Goal: Task Accomplishment & Management: Manage account settings

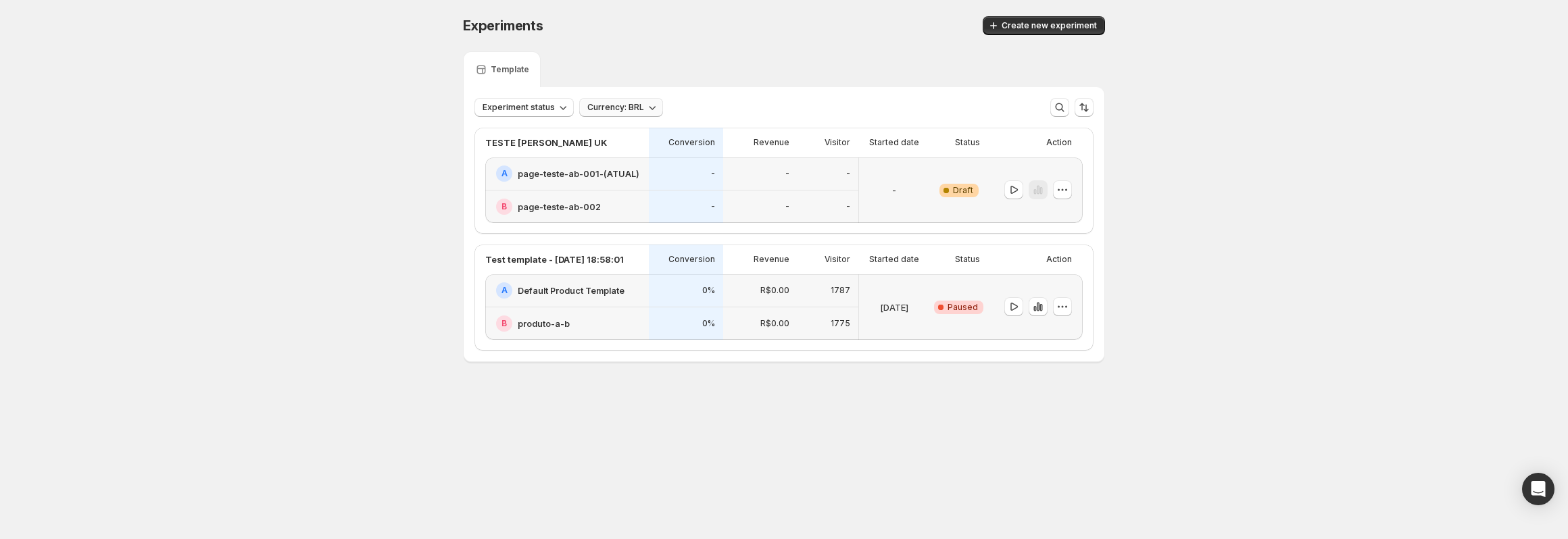
click at [637, 108] on span "Currency: BRL" at bounding box center [615, 107] width 57 height 11
click at [631, 109] on span "Currency: BRL" at bounding box center [615, 107] width 57 height 11
click at [1063, 197] on button "button" at bounding box center [1062, 189] width 19 height 19
click at [1167, 244] on div "Experiments. This page is ready Experiments Create new experiment Template Expe…" at bounding box center [784, 217] width 1568 height 435
click at [1061, 192] on icon "button" at bounding box center [1062, 190] width 13 height 13
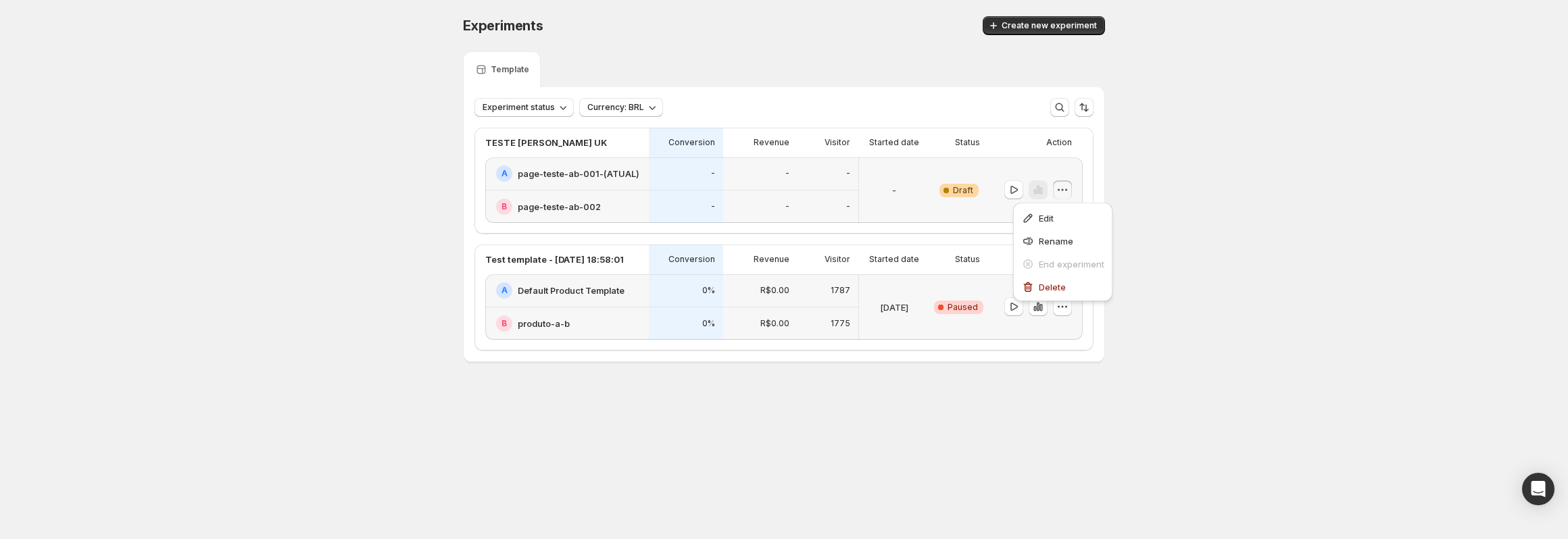
click at [1193, 254] on div "Experiments. This page is ready Experiments Create new experiment Template Expe…" at bounding box center [784, 217] width 1568 height 435
click at [553, 145] on p "TESTE [PERSON_NAME] UK" at bounding box center [546, 142] width 122 height 13
click at [390, 211] on div "Experiments. This page is ready Experiments Create new experiment Template Expe…" at bounding box center [784, 217] width 1568 height 435
click at [1066, 190] on icon "button" at bounding box center [1066, 190] width 2 height 2
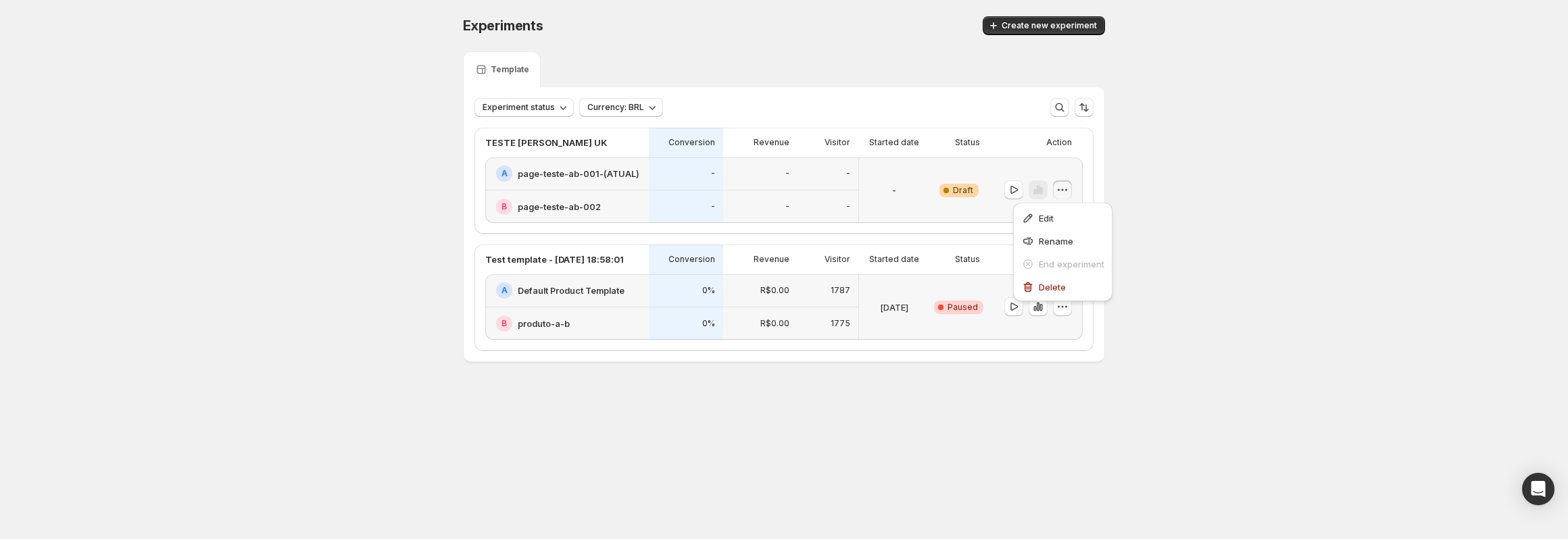
click at [563, 137] on p "TESTE [PERSON_NAME] UK" at bounding box center [546, 142] width 122 height 13
drag, startPoint x: 562, startPoint y: 143, endPoint x: 462, endPoint y: 142, distance: 100.0
click at [462, 142] on div "Experiments. This page is ready Experiments Create new experiment Template Expe…" at bounding box center [784, 217] width 674 height 435
drag, startPoint x: 1131, startPoint y: 161, endPoint x: 1120, endPoint y: 164, distance: 11.4
click at [1131, 163] on div "Experiments. This page is ready Experiments Create new experiment Template Expe…" at bounding box center [784, 217] width 1568 height 435
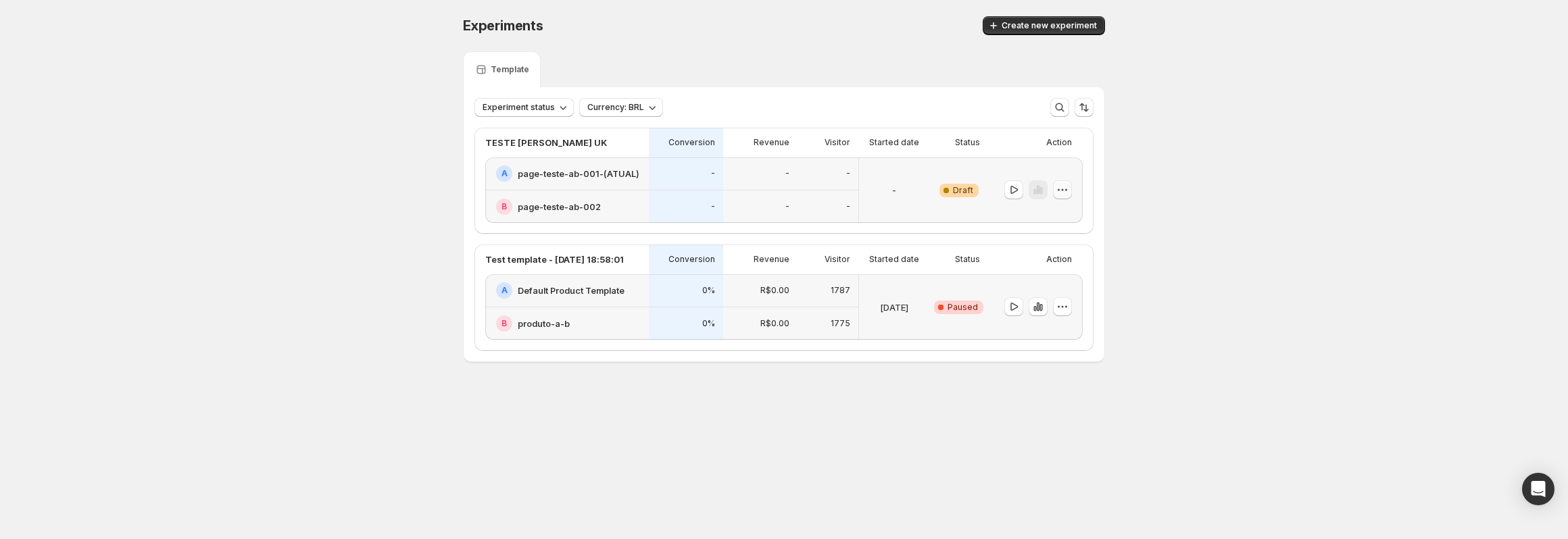
click at [1066, 189] on icon "button" at bounding box center [1062, 190] width 13 height 13
click at [1202, 173] on div "Experiments. This page is ready Experiments Create new experiment Template Expe…" at bounding box center [784, 217] width 1568 height 435
click at [551, 141] on p "TESTE [PERSON_NAME] UK" at bounding box center [546, 142] width 122 height 13
click at [551, 142] on p "TESTE [PERSON_NAME] UK" at bounding box center [546, 142] width 122 height 13
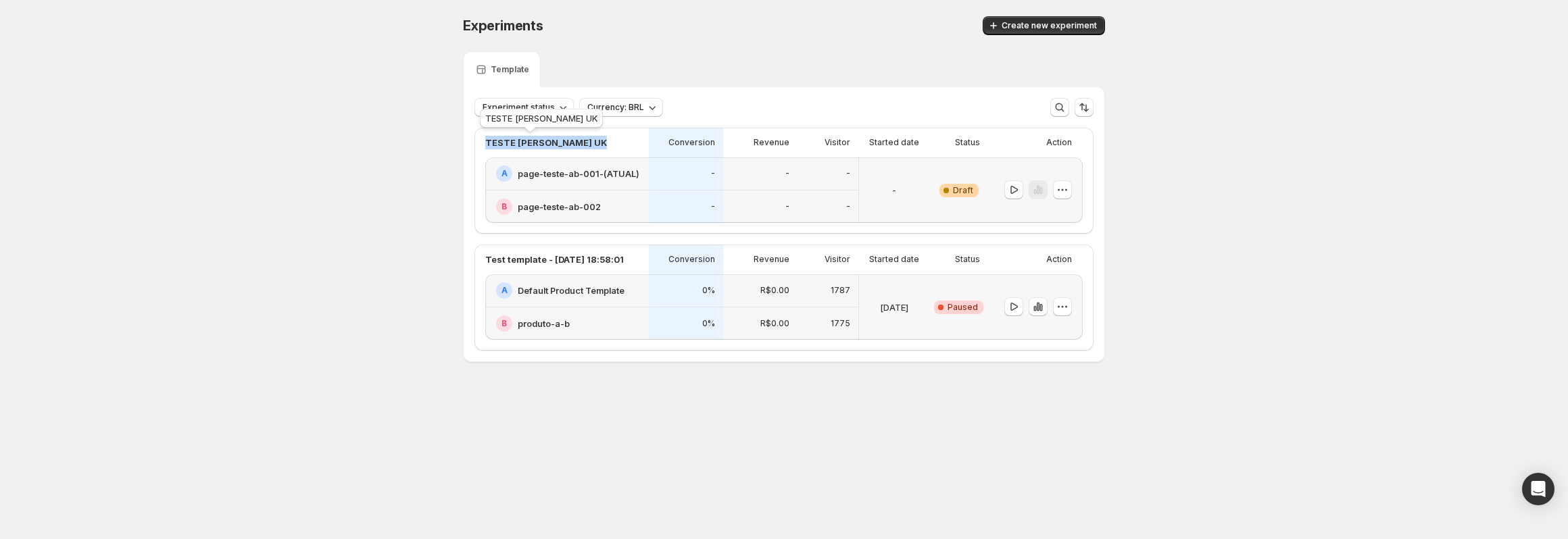
copy p "TESTE [PERSON_NAME] UK"
click at [1067, 191] on icon "button" at bounding box center [1062, 190] width 13 height 13
click at [1045, 292] on span "Delete" at bounding box center [1052, 287] width 27 height 11
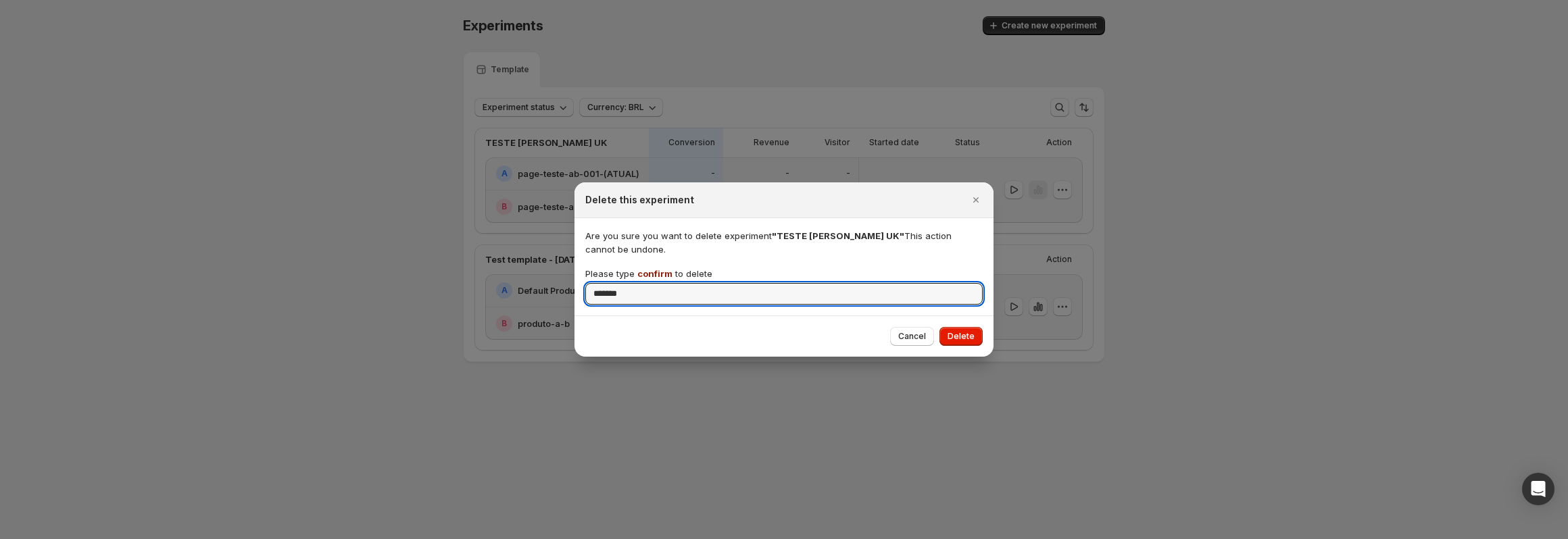
type input "*******"
click at [962, 346] on div "Cancel Delete" at bounding box center [784, 336] width 419 height 41
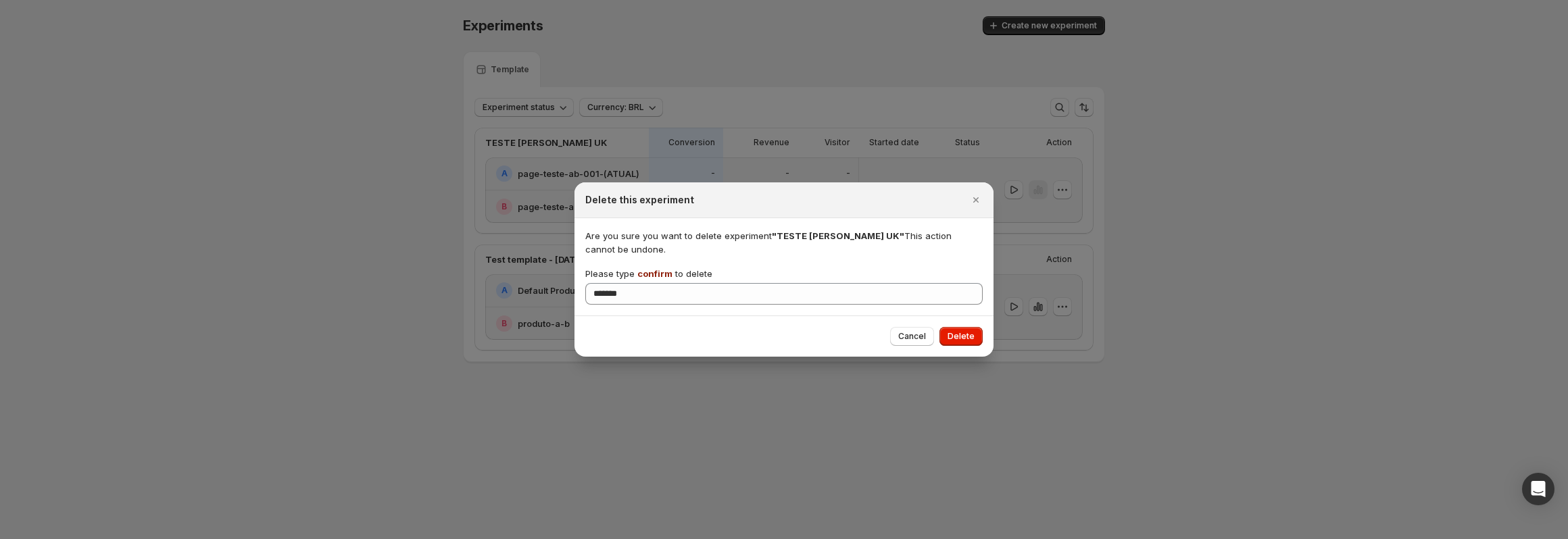
drag, startPoint x: 960, startPoint y: 337, endPoint x: 971, endPoint y: 313, distance: 26.4
click at [960, 336] on span "Delete" at bounding box center [960, 336] width 27 height 11
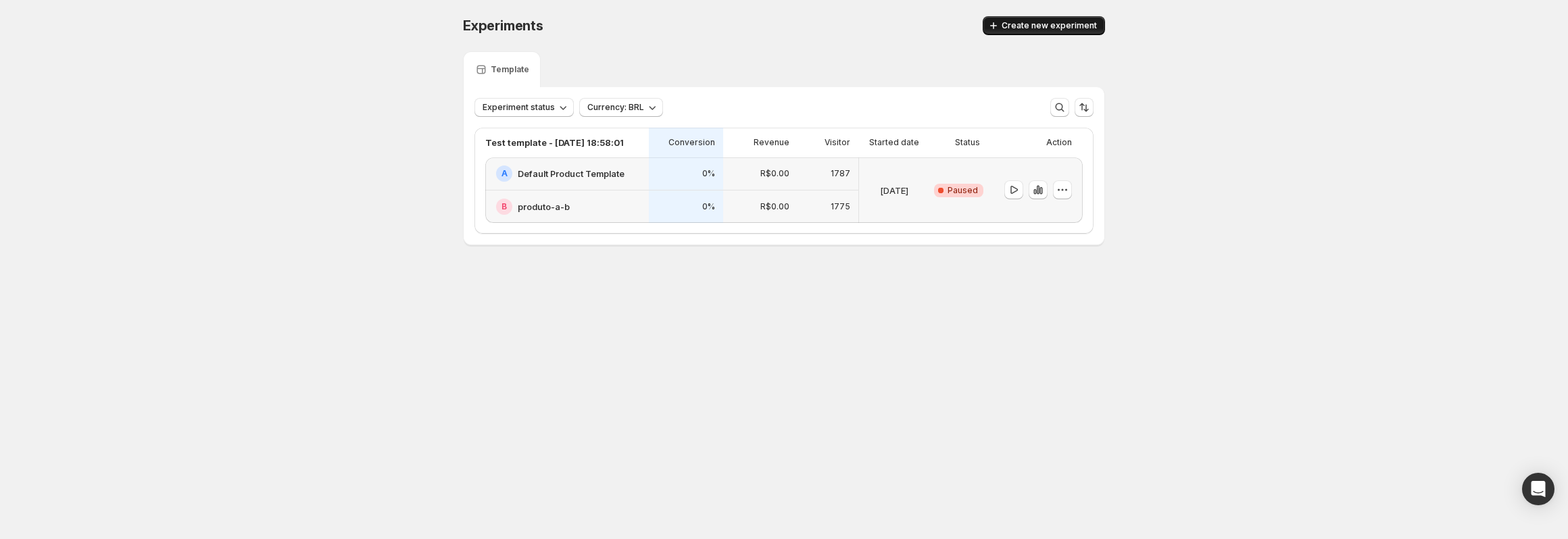
click at [1048, 21] on button "Create new experiment" at bounding box center [1043, 25] width 123 height 19
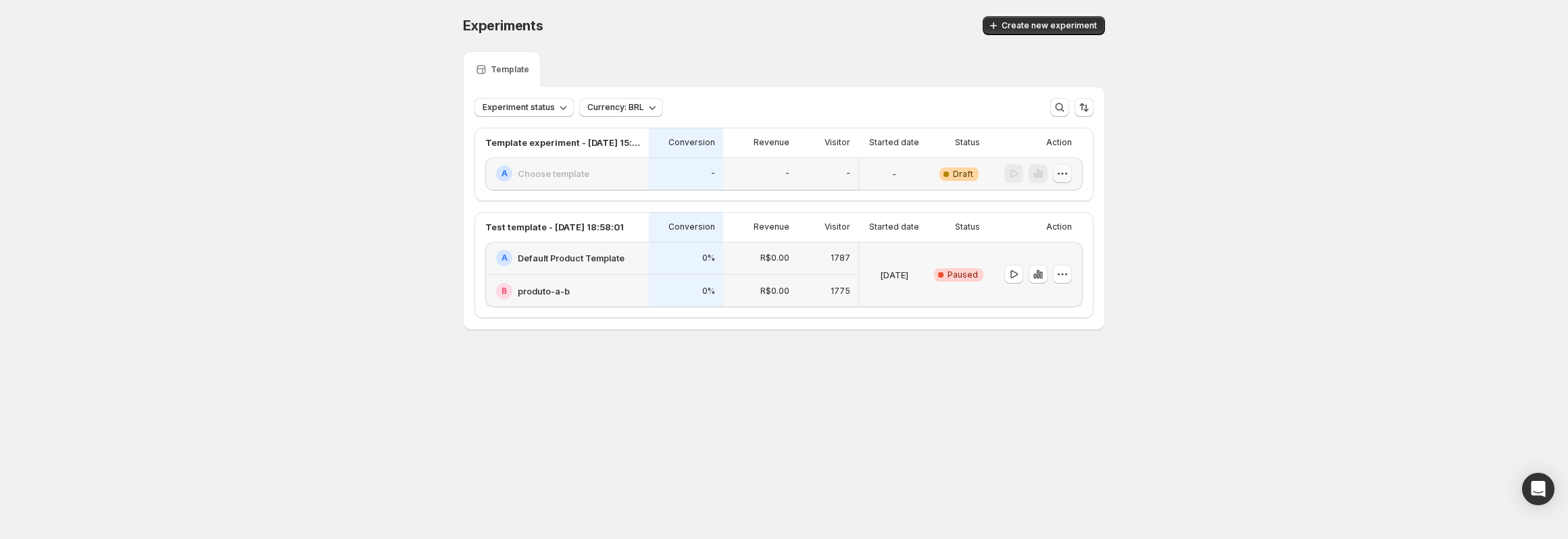
click at [1062, 170] on icon "button" at bounding box center [1062, 173] width 13 height 13
click at [1043, 266] on span "Delete" at bounding box center [1052, 270] width 27 height 11
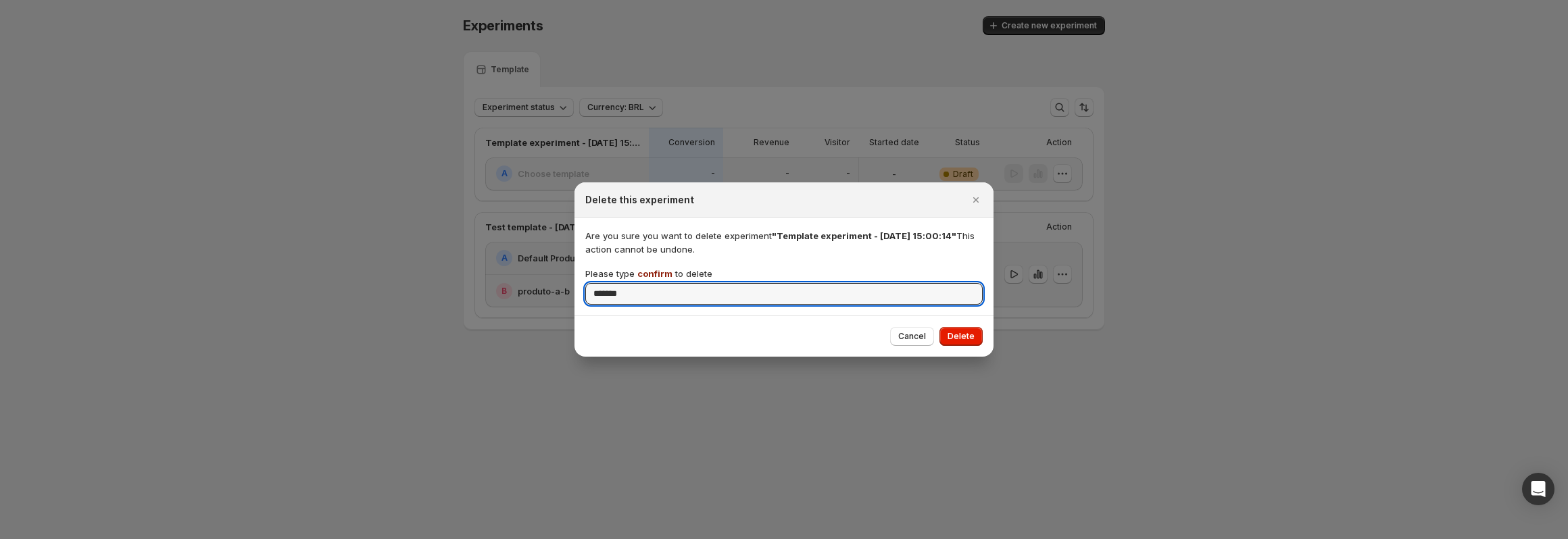
type input "*******"
click at [975, 332] on button "Delete" at bounding box center [960, 336] width 44 height 19
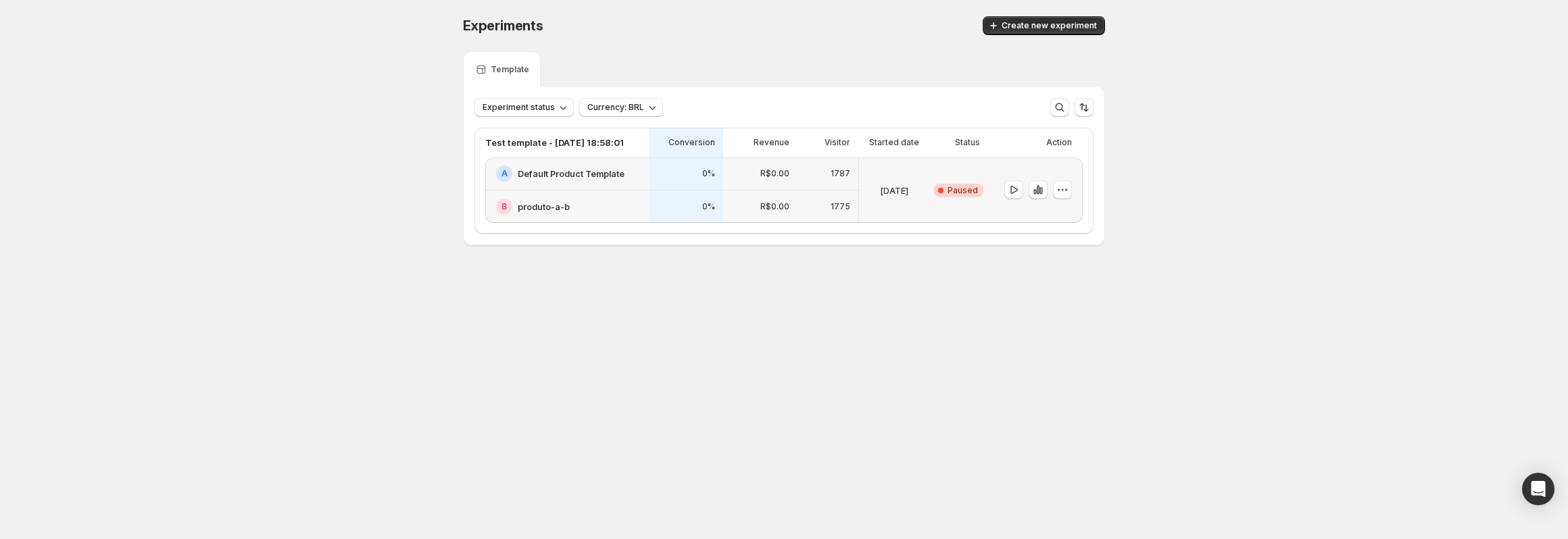
click at [1048, 25] on span "Create new experiment" at bounding box center [1049, 25] width 95 height 11
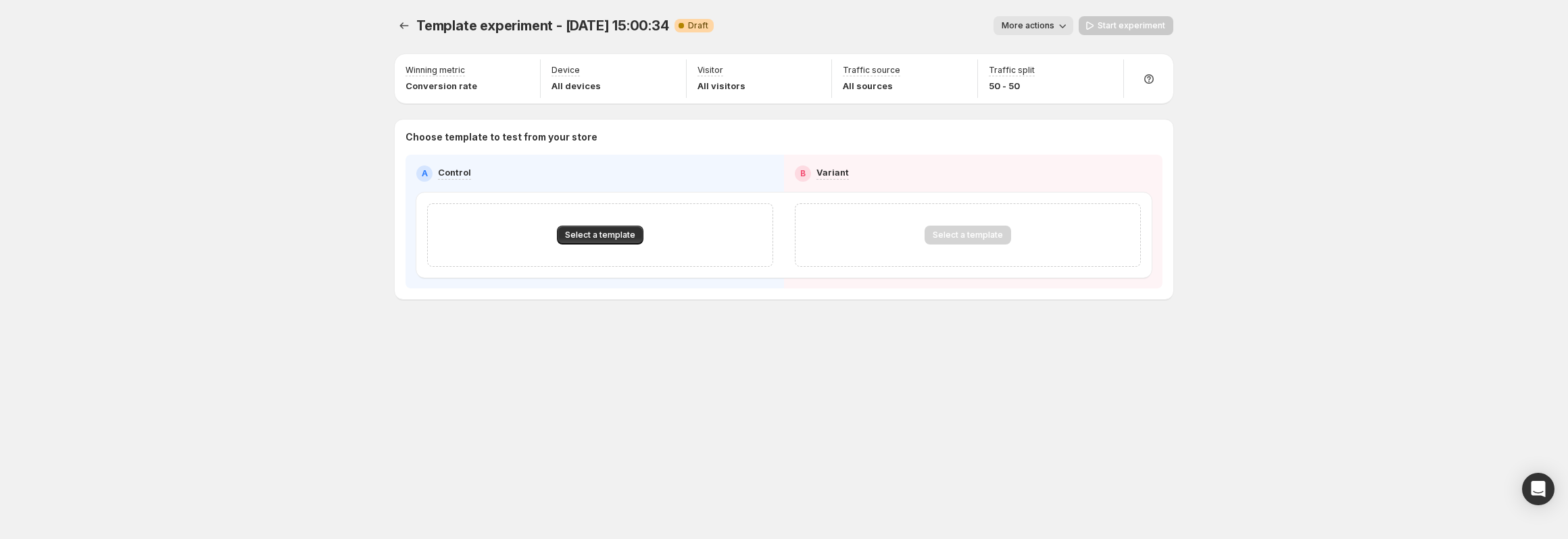
click at [1052, 31] on button "More actions" at bounding box center [1033, 25] width 80 height 19
click at [1038, 78] on span "Rename" at bounding box center [1041, 76] width 35 height 11
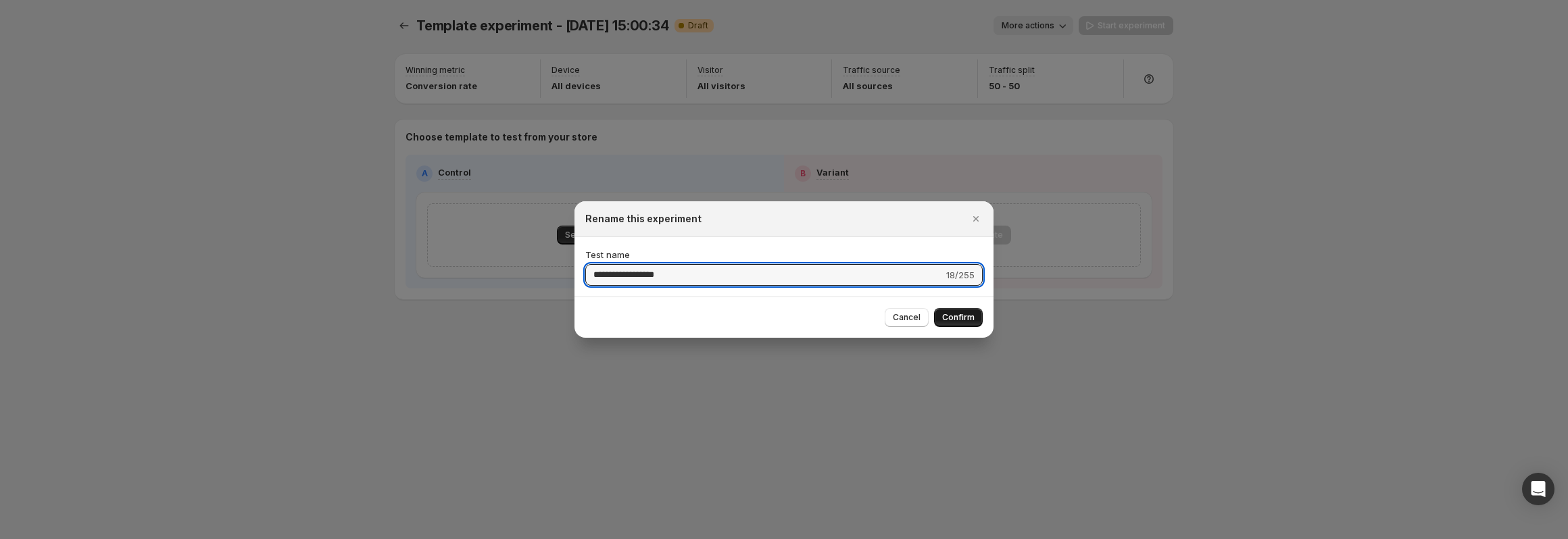
type input "**********"
click at [955, 318] on span "Confirm" at bounding box center [958, 317] width 32 height 11
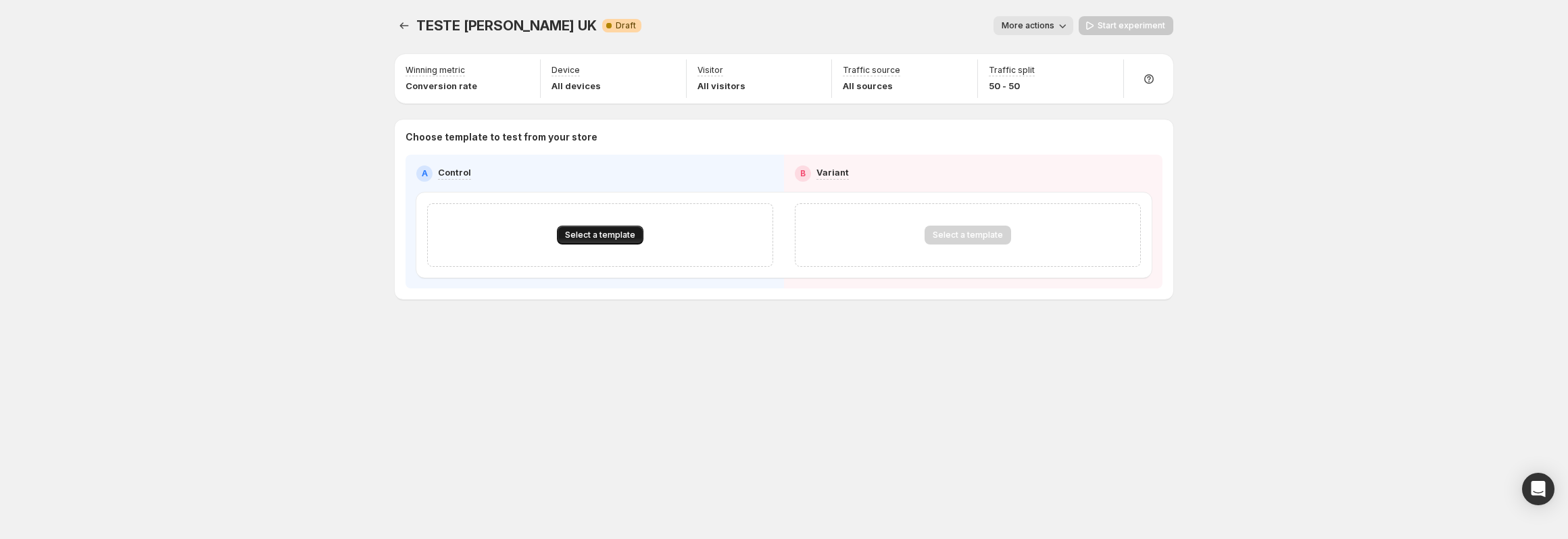
click at [617, 237] on span "Select a template" at bounding box center [599, 234] width 70 height 11
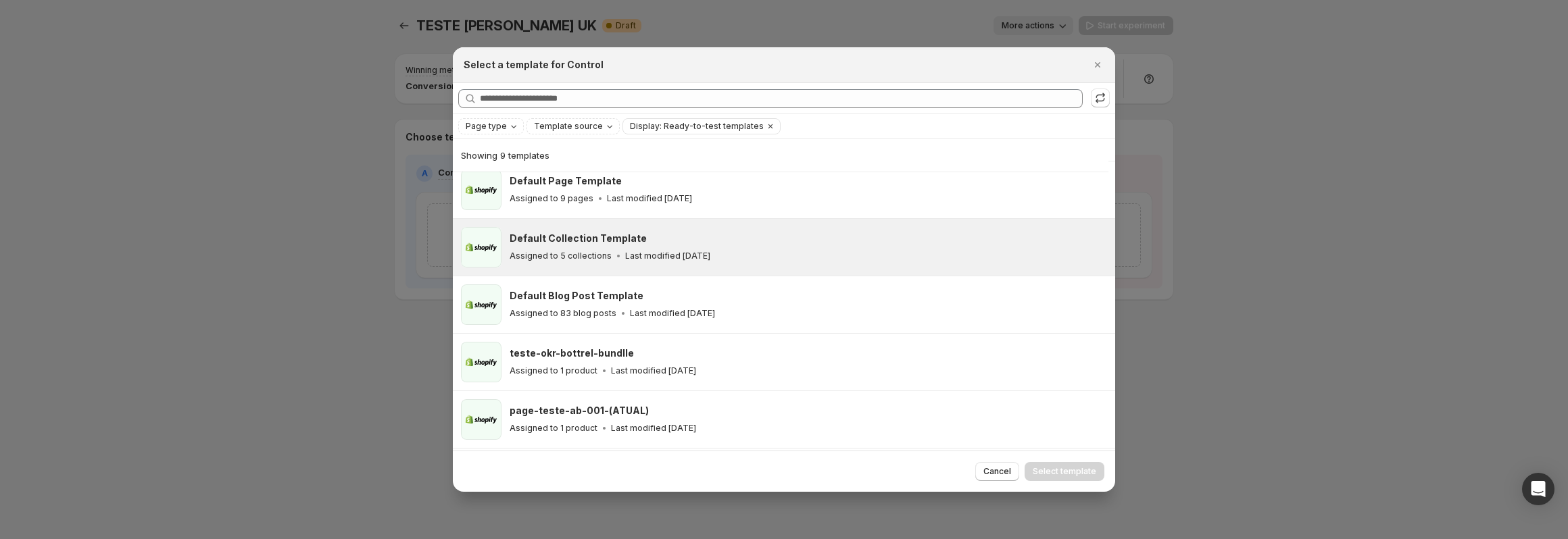
scroll to position [235, 0]
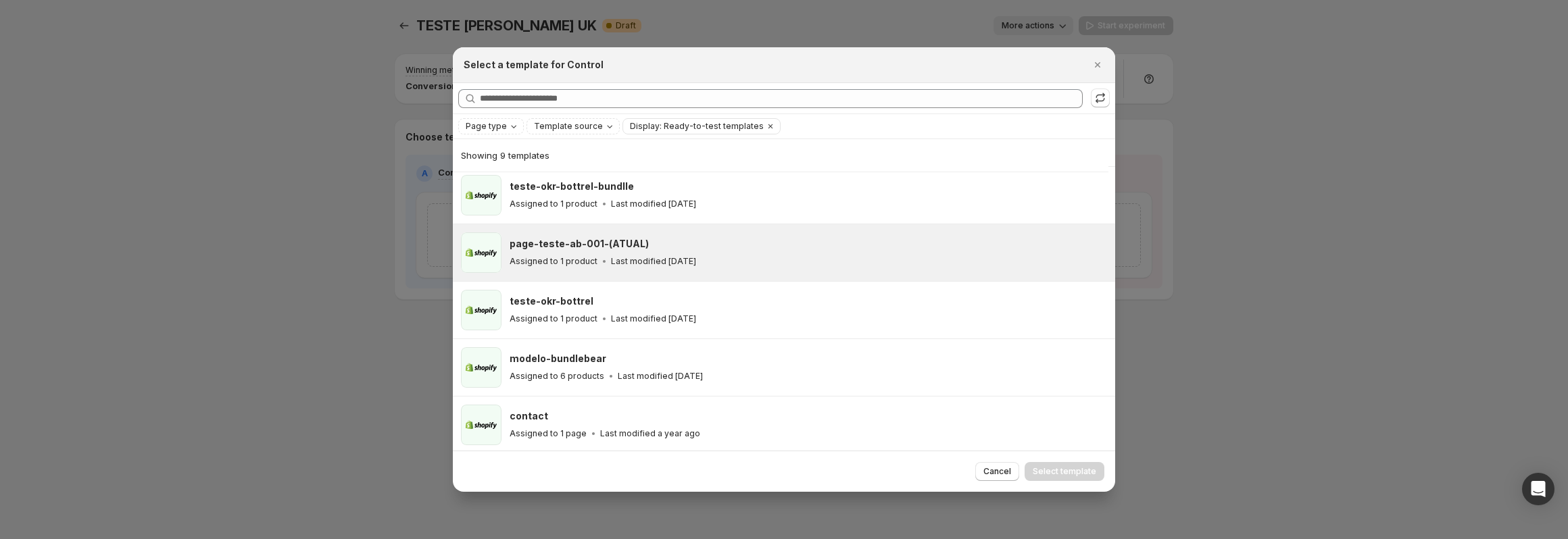
click at [738, 251] on div "page-teste-ab-001-(ATUAL) Assigned to 1 product Last modified 24 days ago" at bounding box center [807, 252] width 594 height 31
click at [1066, 477] on button "Select template" at bounding box center [1064, 471] width 80 height 19
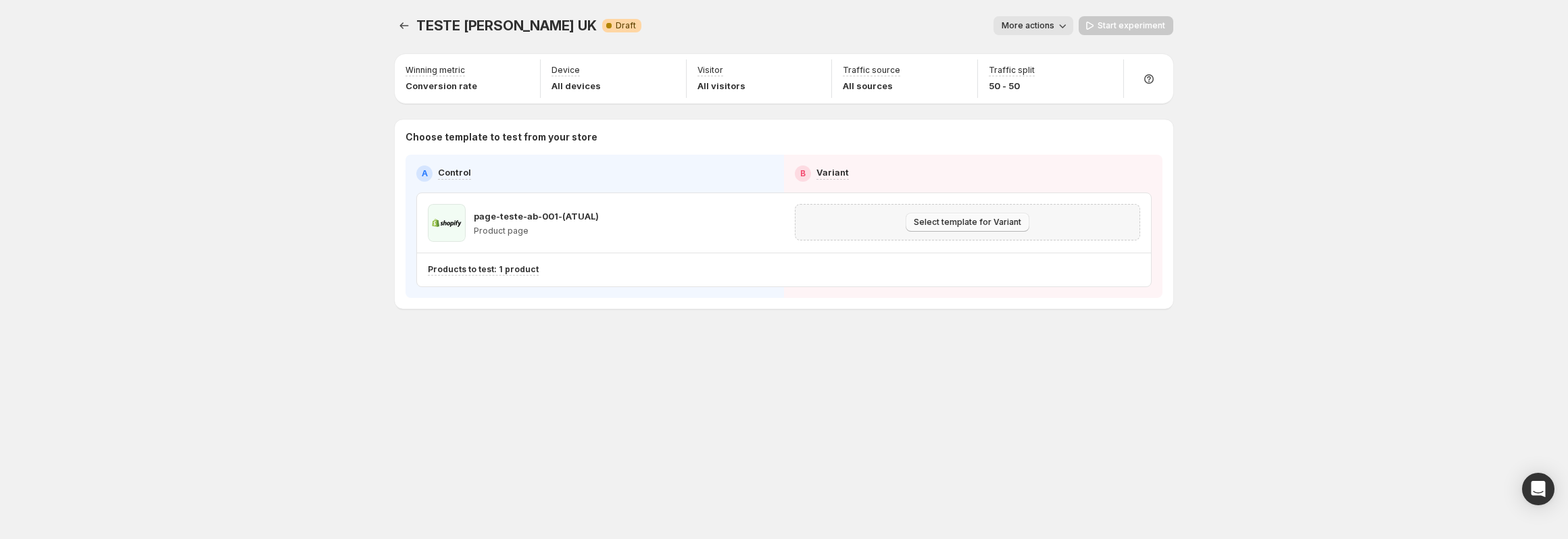
click at [992, 229] on button "Select template for Variant" at bounding box center [967, 222] width 123 height 19
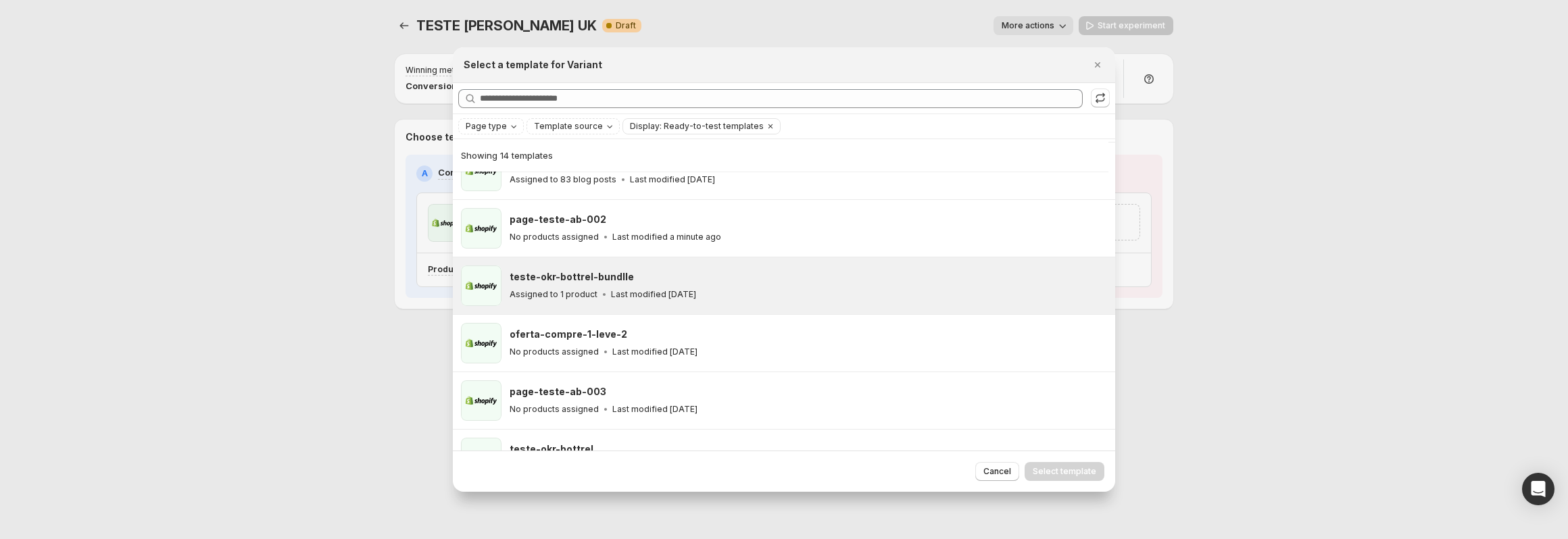
scroll to position [203, 0]
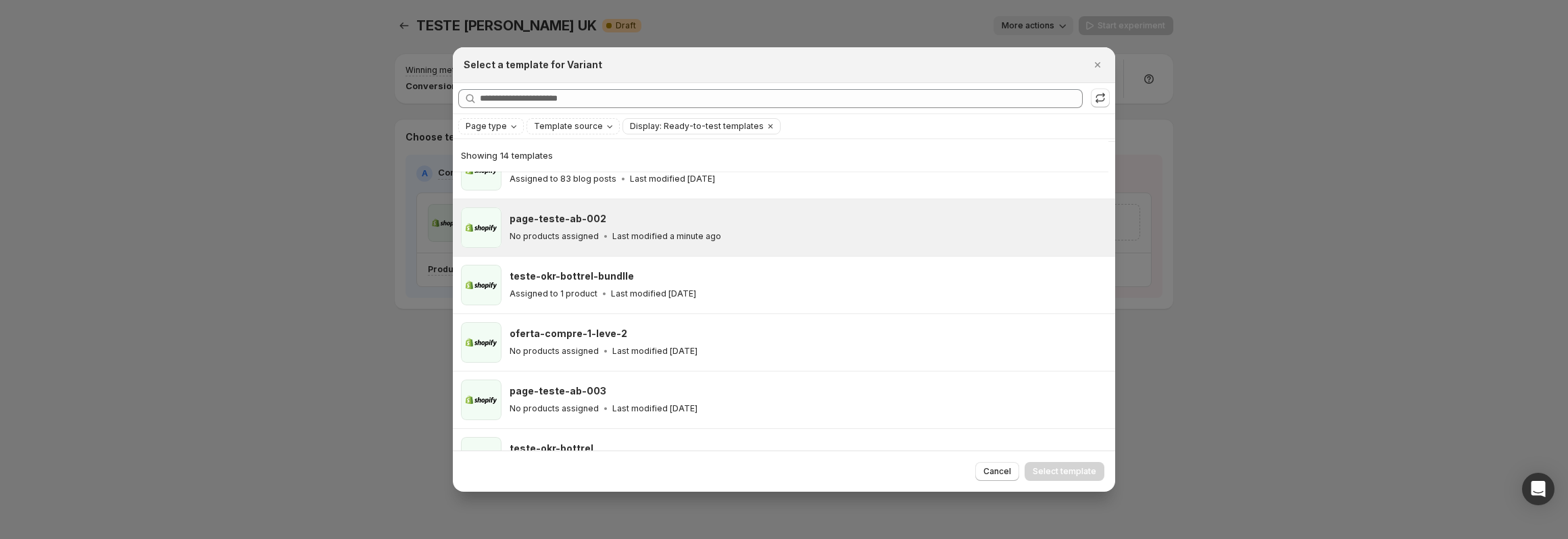
click at [619, 235] on p "Last modified a minute ago" at bounding box center [667, 236] width 109 height 11
click at [1061, 472] on span "Select template" at bounding box center [1064, 471] width 63 height 11
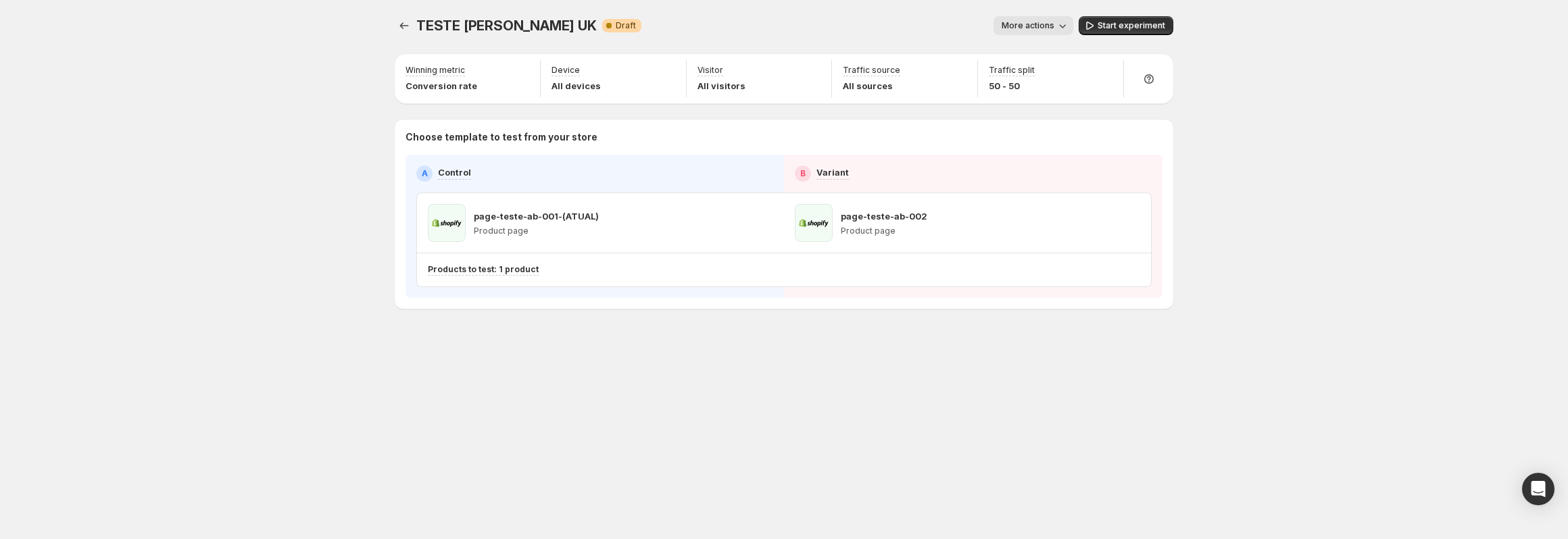
scroll to position [181, 0]
click at [1106, 228] on icon "button" at bounding box center [1106, 223] width 13 height 13
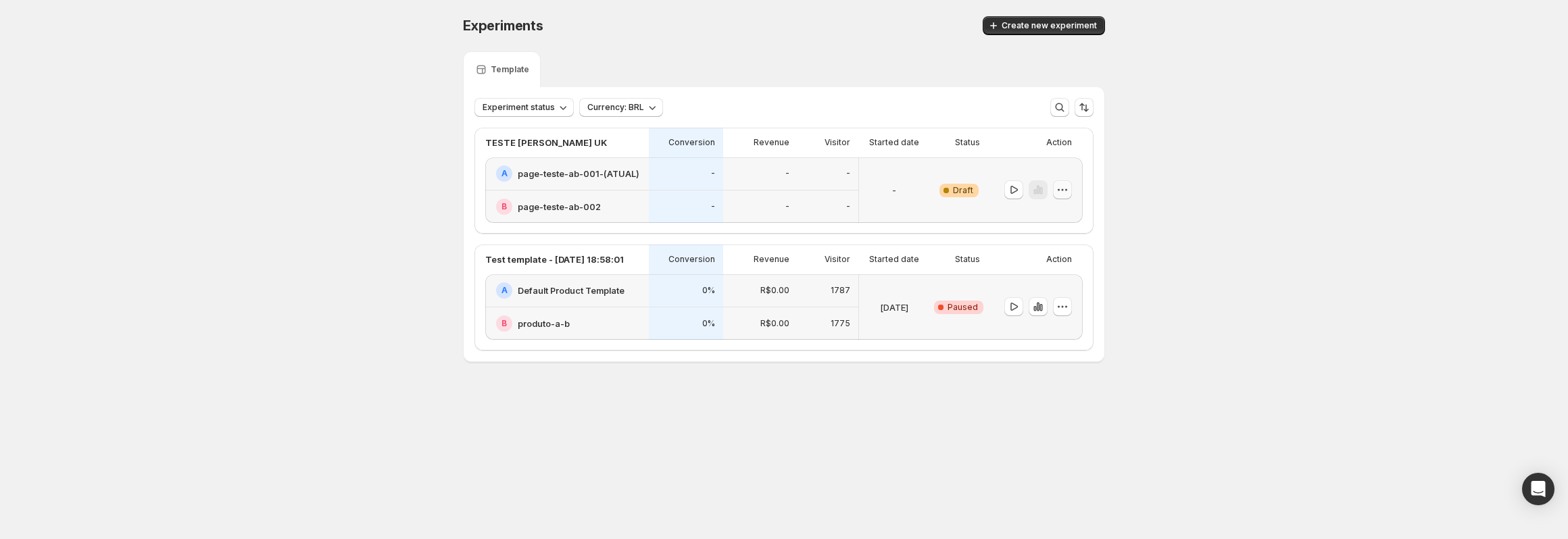
click at [1065, 192] on icon "button" at bounding box center [1062, 190] width 13 height 13
click at [1159, 200] on div "Experiments. This page is ready Experiments Create new experiment Template Expe…" at bounding box center [784, 217] width 1568 height 435
click at [655, 108] on icon "button" at bounding box center [652, 107] width 13 height 13
drag, startPoint x: 654, startPoint y: 108, endPoint x: 598, endPoint y: 109, distance: 56.0
click at [658, 108] on button "Currency: BRL" at bounding box center [621, 107] width 84 height 19
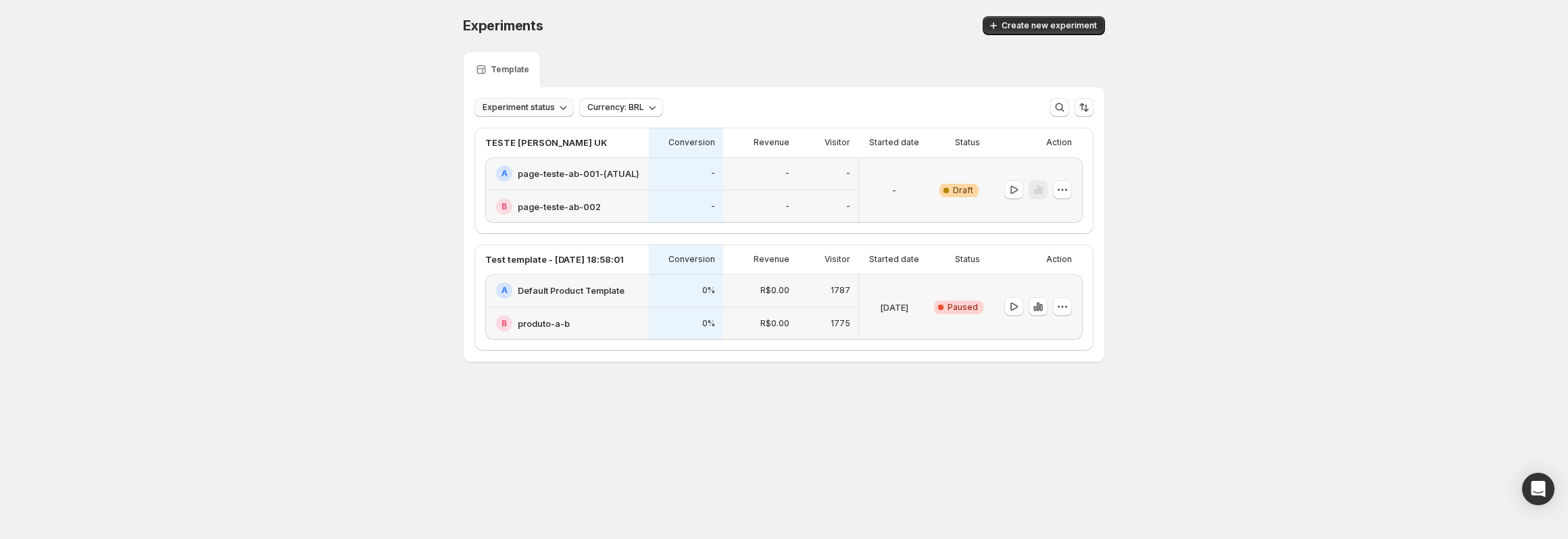
click at [518, 112] on span "Experiment status" at bounding box center [519, 107] width 72 height 11
click at [530, 110] on span "Experiment status" at bounding box center [519, 107] width 72 height 11
click at [1062, 311] on icon "button" at bounding box center [1062, 306] width 13 height 13
click at [1255, 246] on div "Experiments. This page is ready Experiments Create new experiment Template Expe…" at bounding box center [784, 217] width 1568 height 435
click at [1334, 215] on div "Experiments. This page is ready Experiments Create new experiment Template Expe…" at bounding box center [784, 217] width 1568 height 435
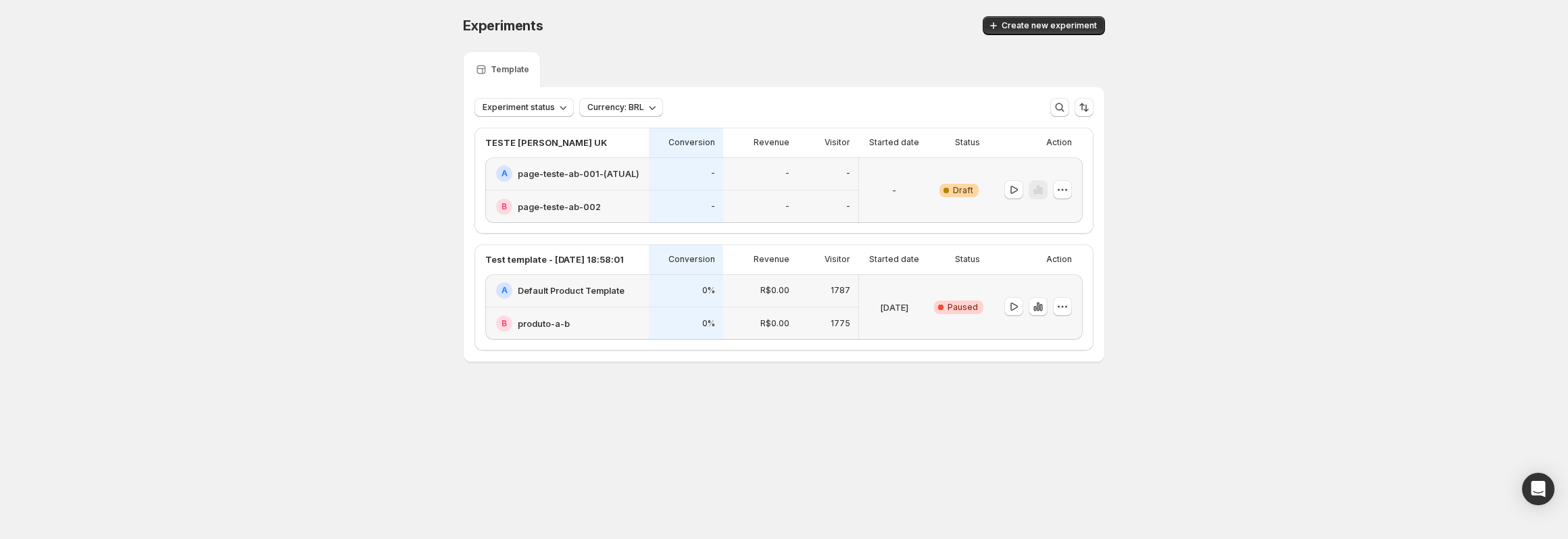
click at [1265, 217] on div "Experiments. This page is ready Experiments Create new experiment Template Expe…" at bounding box center [784, 217] width 1568 height 435
click at [1218, 226] on div "Experiments. This page is ready Experiments Create new experiment Template Expe…" at bounding box center [784, 217] width 1568 height 435
click at [1011, 189] on icon "button" at bounding box center [1014, 190] width 13 height 13
click at [851, 196] on div "-" at bounding box center [828, 207] width 61 height 33
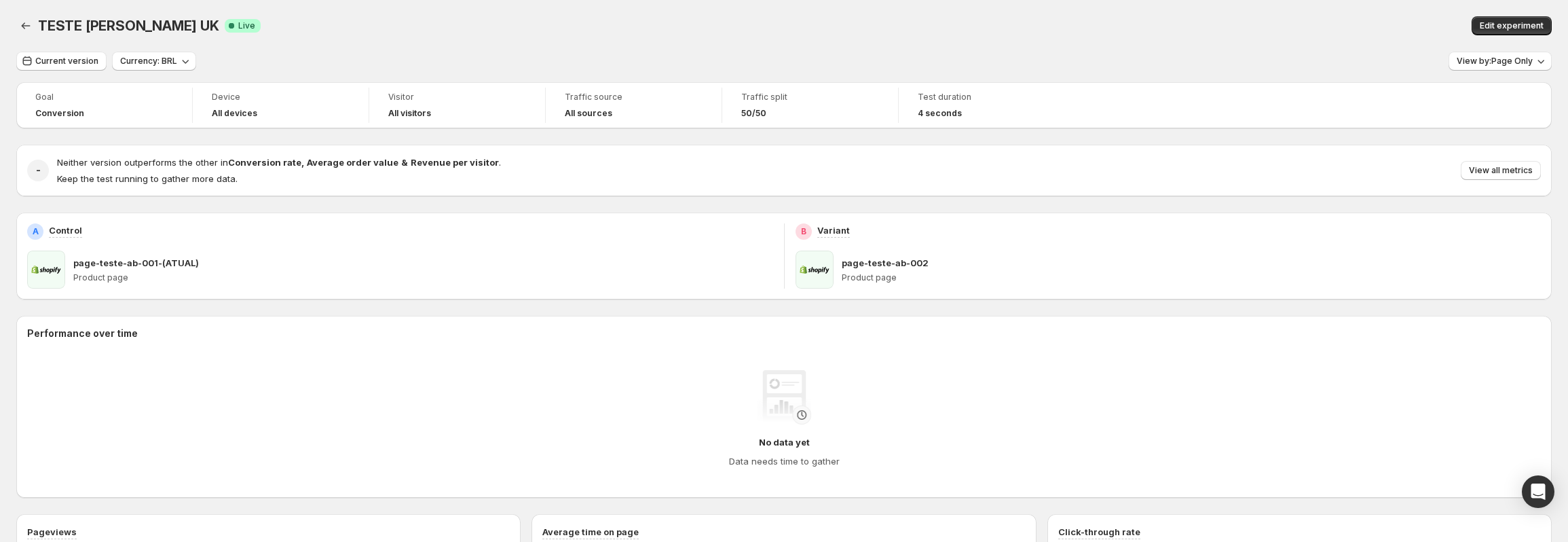
click at [1336, 36] on div "TESTE LP SEVICH UK. This page is ready TESTE LP SEVICH UK Success Complete Live…" at bounding box center [784, 26] width 1535 height 51
click at [68, 62] on span "Current version" at bounding box center [67, 60] width 63 height 11
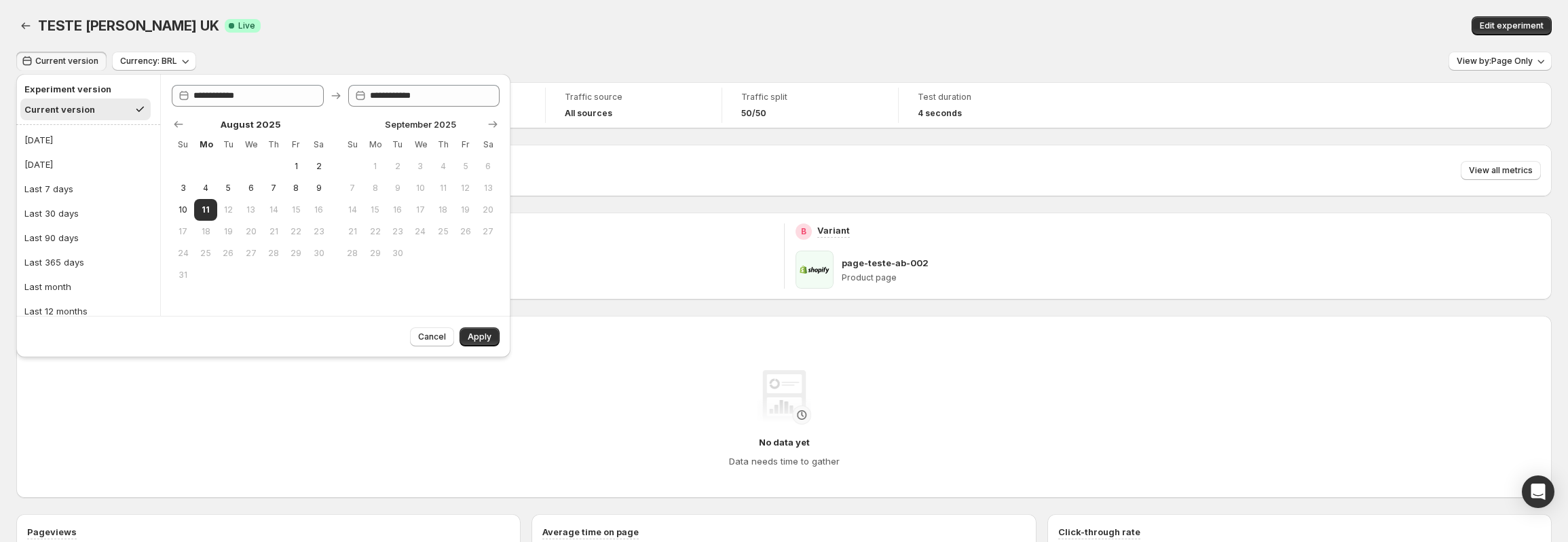
click at [87, 64] on span "Current version" at bounding box center [67, 60] width 63 height 11
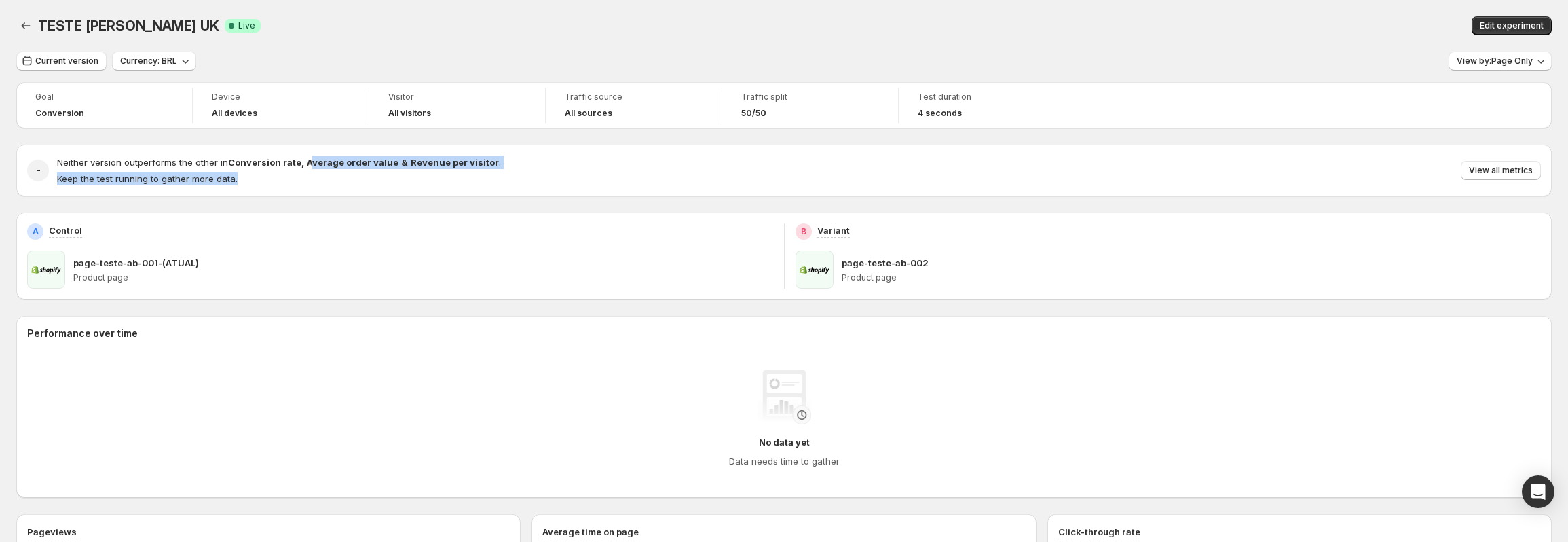
drag, startPoint x: 417, startPoint y: 171, endPoint x: 487, endPoint y: 181, distance: 70.7
click at [487, 181] on div "Neither version outperforms the other in Conversion rate , Average order value …" at bounding box center [798, 170] width 1484 height 30
click at [493, 176] on div "Neither version outperforms the other in Conversion rate , Average order value …" at bounding box center [798, 170] width 1484 height 30
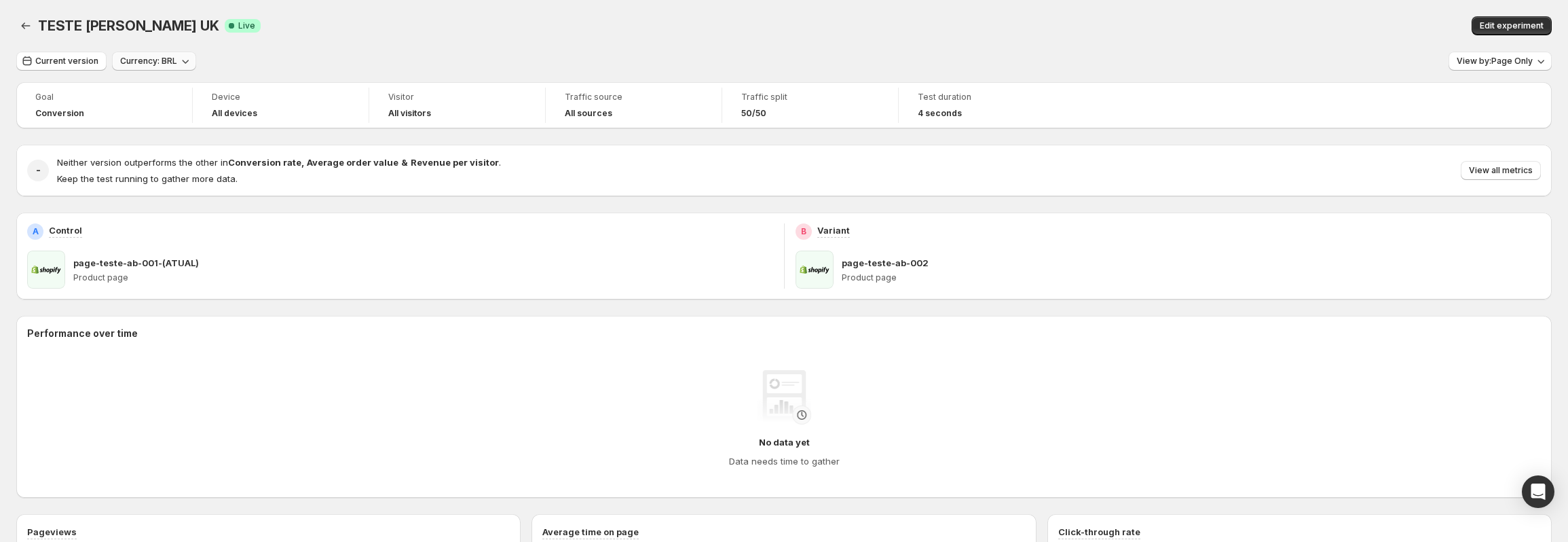
click at [171, 64] on span "Currency: BRL" at bounding box center [148, 60] width 57 height 11
click at [170, 64] on span "Currency: BRL" at bounding box center [148, 60] width 57 height 11
click at [1537, 70] on button "View by: Page Only" at bounding box center [1499, 60] width 103 height 19
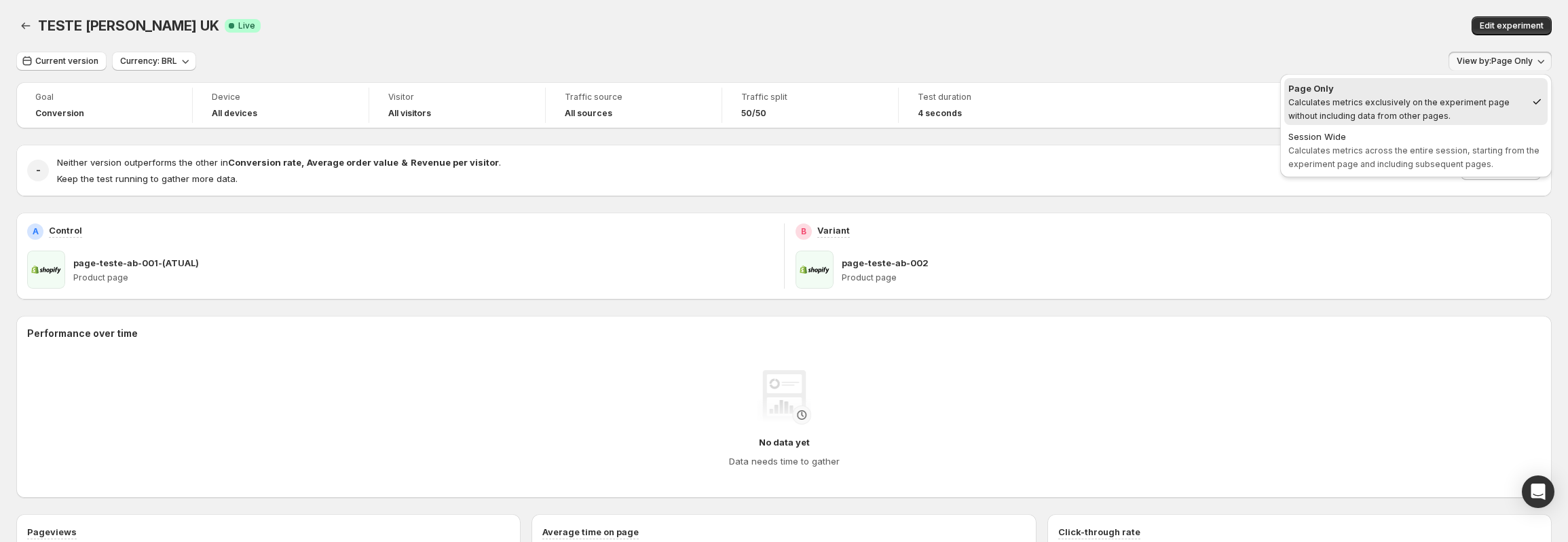
click at [1535, 68] on button "View by: Page Only" at bounding box center [1499, 60] width 103 height 19
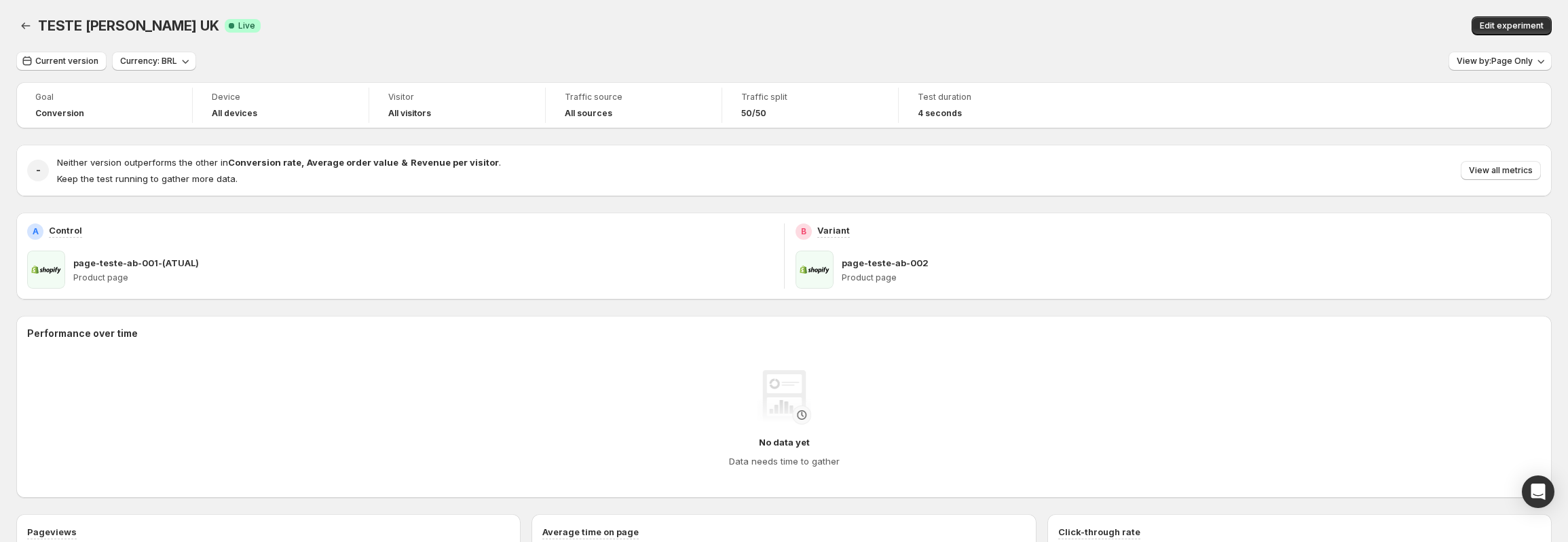
drag, startPoint x: 683, startPoint y: 47, endPoint x: 646, endPoint y: 45, distance: 37.1
click at [683, 47] on div "TESTE LP SEVICH UK. This page is ready TESTE LP SEVICH UK Success Complete Live…" at bounding box center [784, 26] width 1535 height 51
click at [306, 173] on p "Keep the test running to gather more data." at bounding box center [279, 178] width 444 height 13
click at [1261, 29] on div "Edit experiment" at bounding box center [1210, 26] width 683 height 19
